Goal: Go to known website: Access a specific website the user already knows

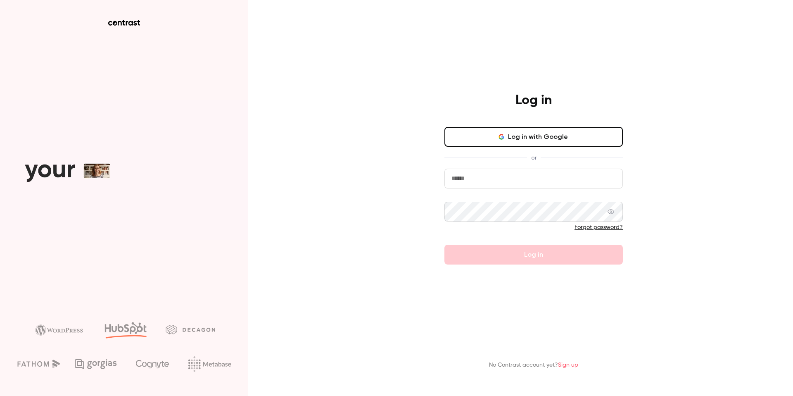
click at [499, 133] on icon "button" at bounding box center [501, 136] width 7 height 7
